Goal: Navigation & Orientation: Find specific page/section

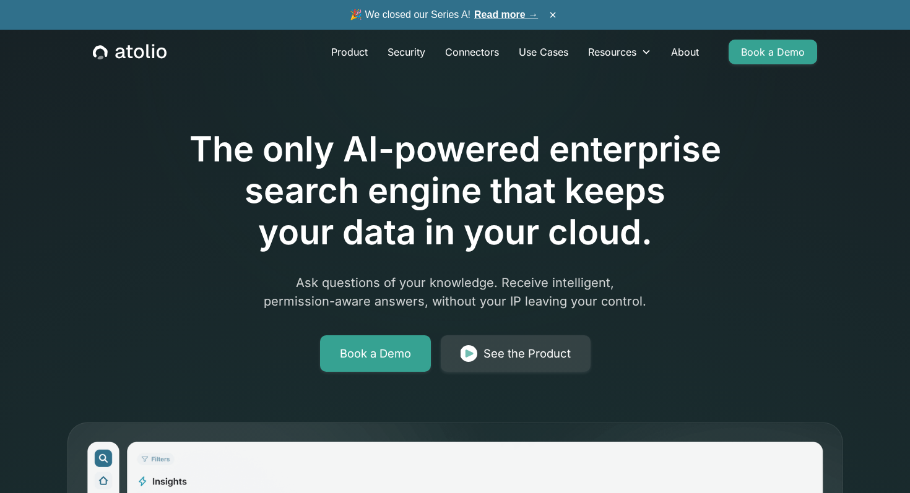
click at [465, 142] on h1 "The only AI-powered enterprise search engine that keeps your data in your cloud." at bounding box center [455, 191] width 634 height 125
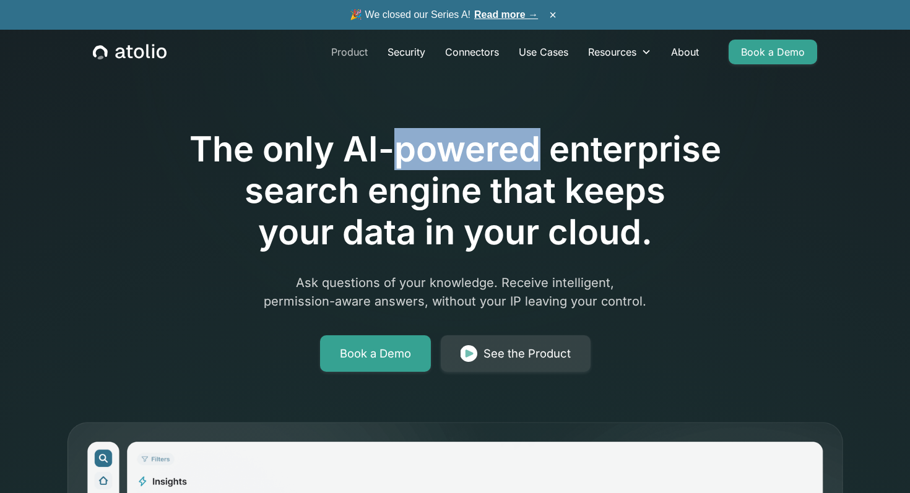
click at [352, 48] on link "Product" at bounding box center [349, 52] width 56 height 25
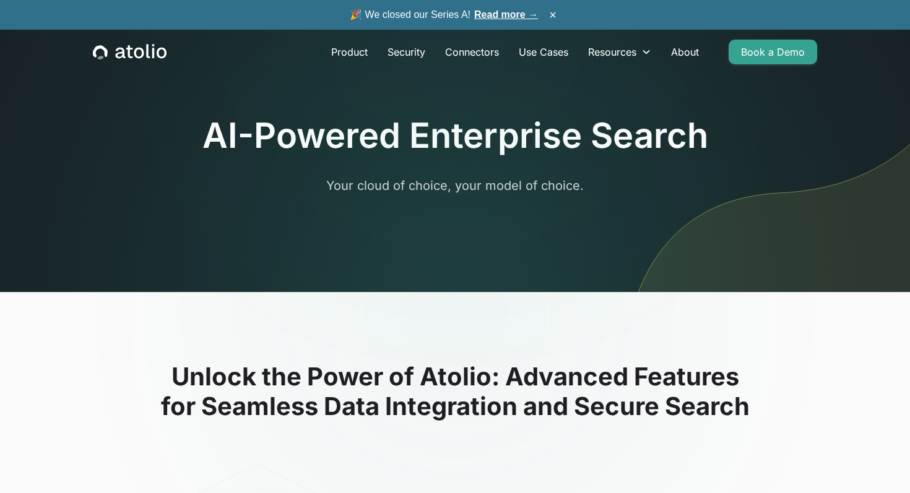
click at [162, 54] on icon "home" at bounding box center [130, 52] width 74 height 16
